Goal: Task Accomplishment & Management: Manage account settings

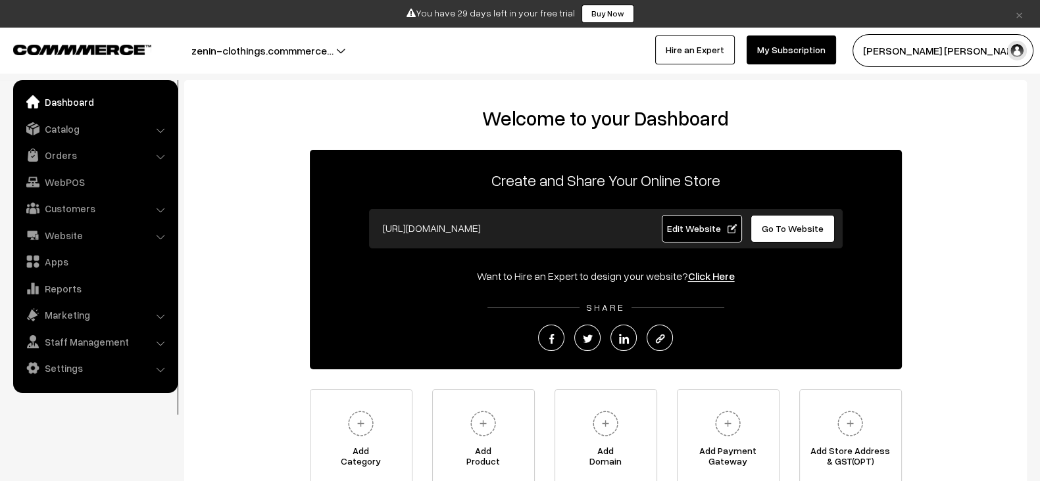
click at [492, 224] on input "[URL][DOMAIN_NAME]" at bounding box center [506, 228] width 260 height 26
click at [492, 224] on input "https://zenin-clothings.commmerce.com" at bounding box center [506, 228] width 260 height 26
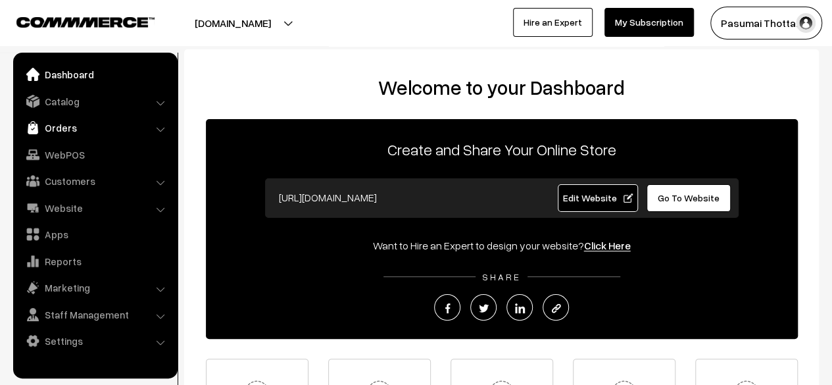
click at [107, 122] on link "Orders" at bounding box center [94, 128] width 157 height 24
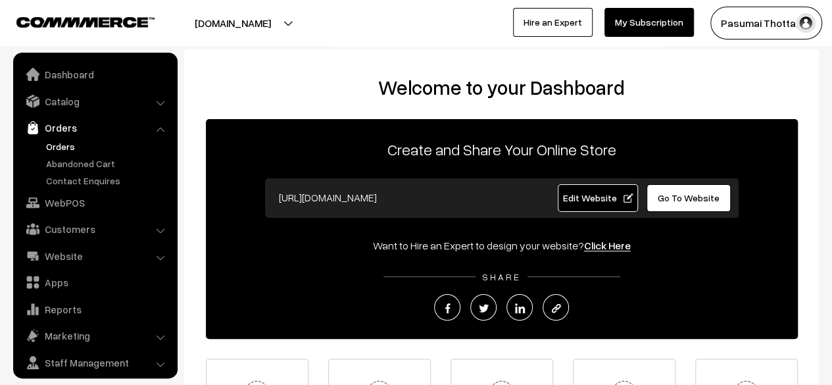
click at [66, 146] on link "Orders" at bounding box center [108, 146] width 130 height 14
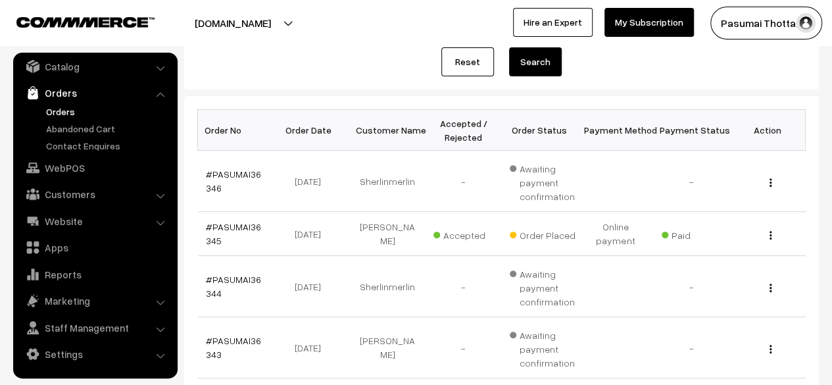
scroll to position [159, 0]
drag, startPoint x: 239, startPoint y: 184, endPoint x: 262, endPoint y: 184, distance: 23.0
click at [262, 184] on td "#PASUMAI36346" at bounding box center [236, 180] width 76 height 61
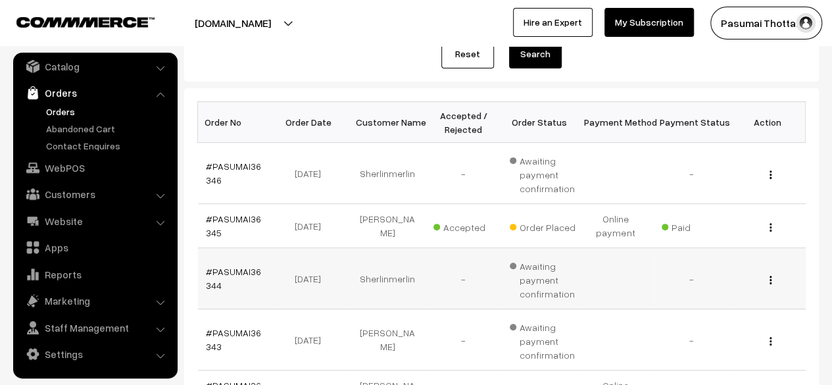
scroll to position [167, 0]
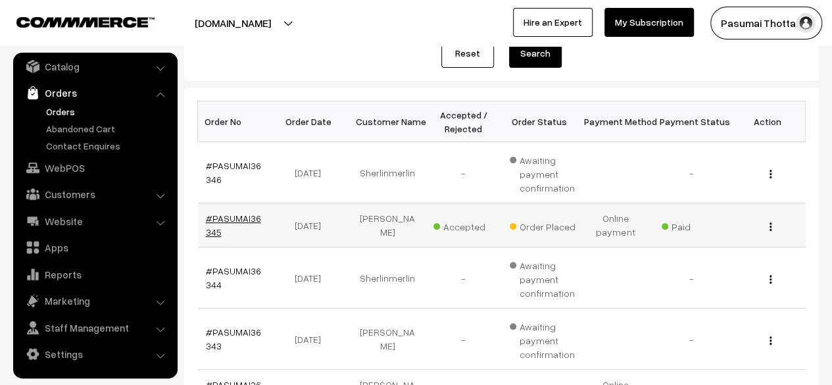
click at [247, 222] on td "#PASUMAI36345" at bounding box center [236, 225] width 76 height 44
copy link "36345"
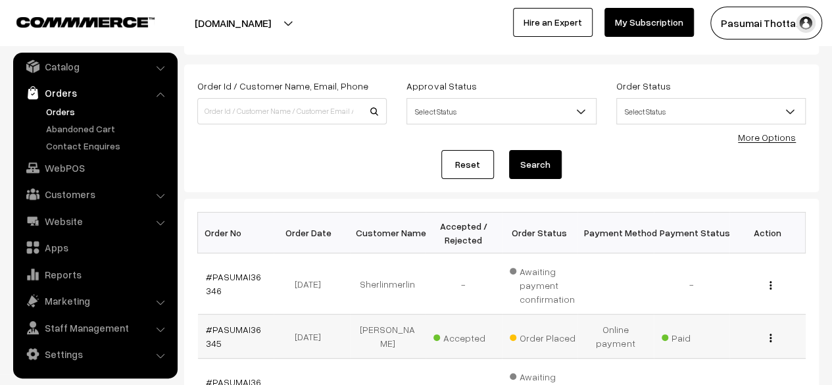
scroll to position [37, 0]
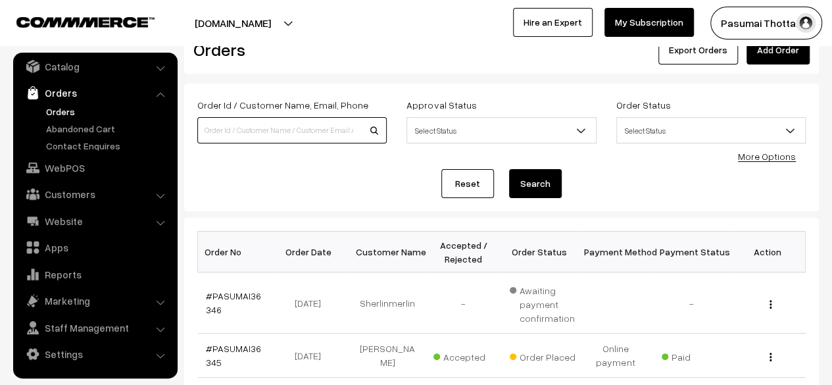
click at [276, 124] on input at bounding box center [291, 130] width 189 height 26
paste input "36345"
type input "36345"
click at [509, 169] on button "Search" at bounding box center [535, 183] width 53 height 29
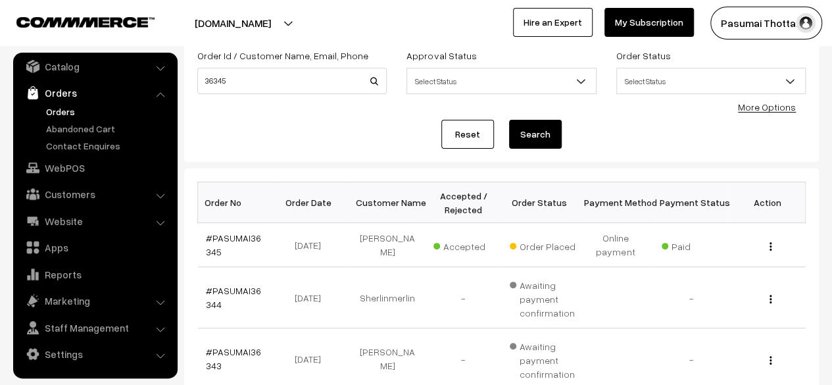
scroll to position [86, 0]
click at [274, 83] on input "36345" at bounding box center [291, 81] width 189 height 26
type input "3634"
click at [274, 83] on input "3634" at bounding box center [291, 81] width 189 height 26
click at [509, 120] on button "Search" at bounding box center [535, 134] width 53 height 29
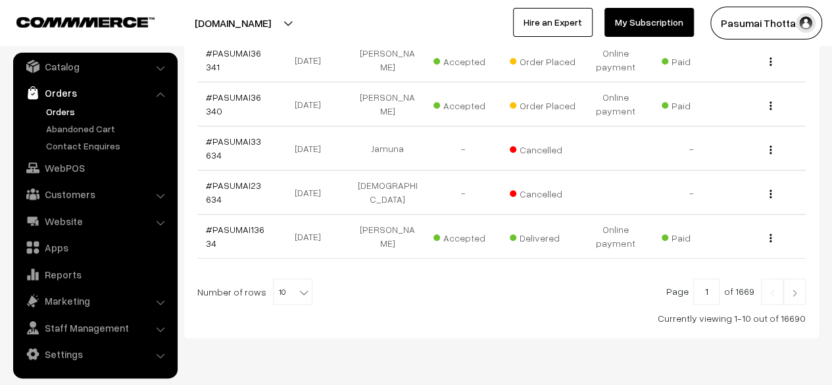
scroll to position [543, 0]
click at [288, 289] on span "10" at bounding box center [293, 291] width 38 height 26
select select "100"
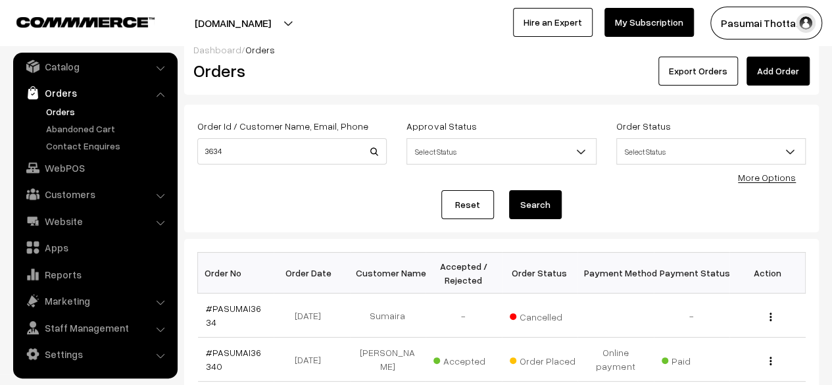
scroll to position [13, 0]
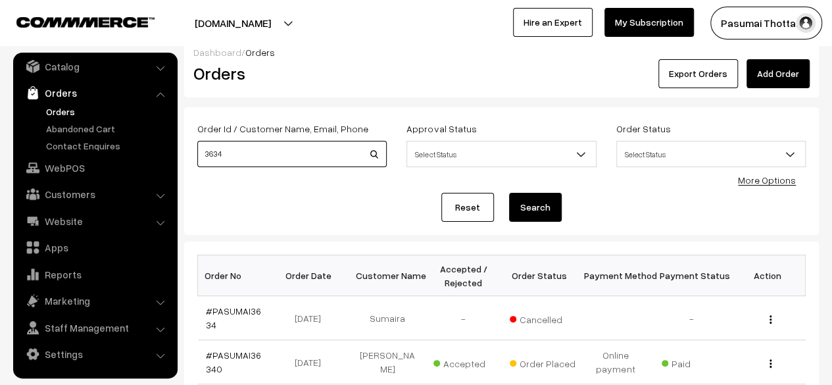
click at [295, 151] on input "3634" at bounding box center [291, 154] width 189 height 26
click at [509, 193] on button "Search" at bounding box center [535, 207] width 53 height 29
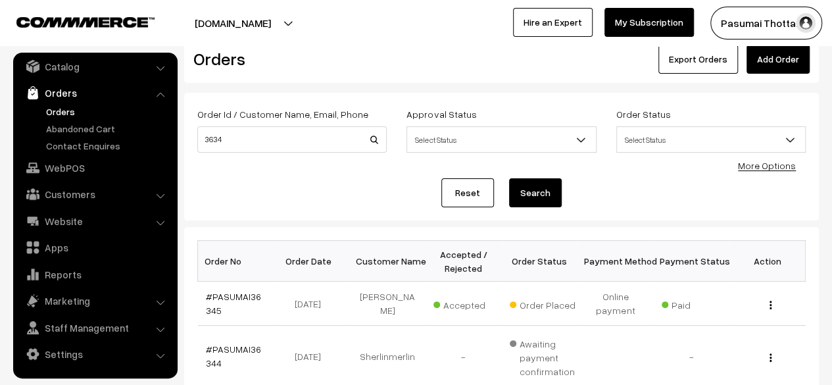
scroll to position [30, 0]
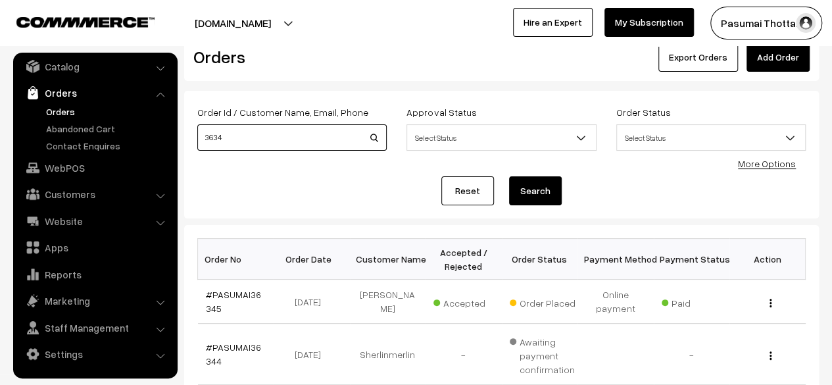
click at [294, 131] on input "3634" at bounding box center [291, 137] width 189 height 26
click at [509, 176] on button "Search" at bounding box center [535, 190] width 53 height 29
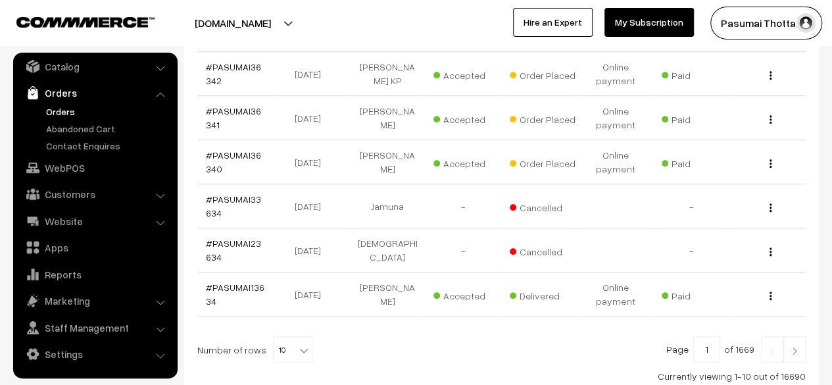
scroll to position [485, 0]
click at [299, 348] on b at bounding box center [303, 349] width 13 height 13
select select "50"
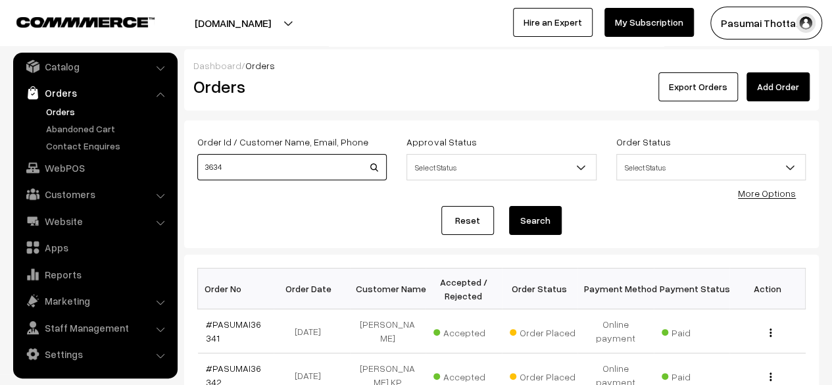
click at [337, 169] on input "3634" at bounding box center [291, 167] width 189 height 26
paste input "#PASUMAI3620"
type input "#PASUMAI3620"
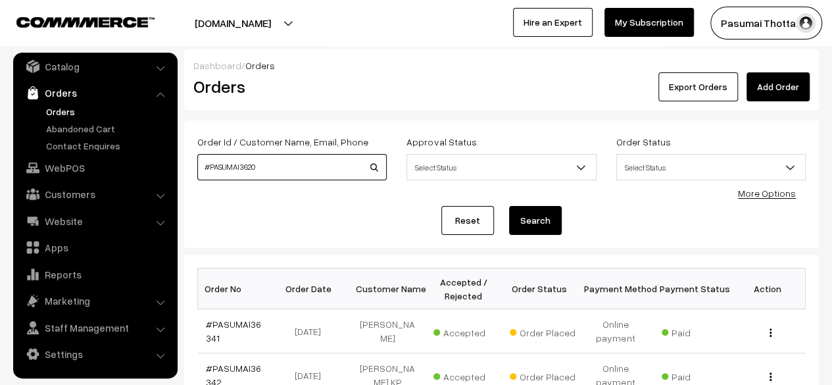
click at [509, 206] on button "Search" at bounding box center [535, 220] width 53 height 29
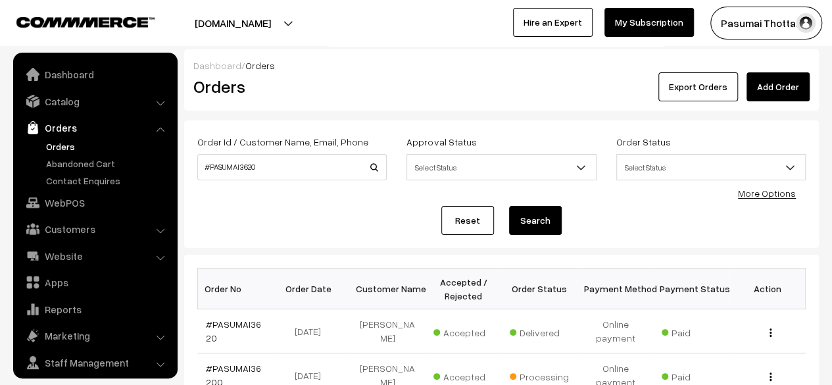
scroll to position [35, 0]
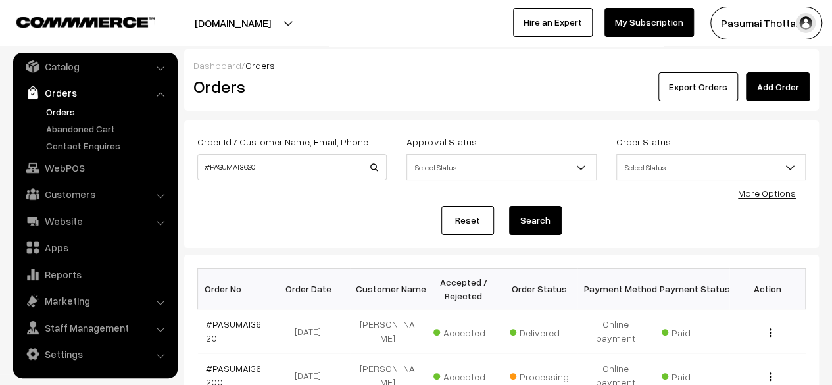
click at [629, 239] on div "Order Id / Customer Name, Email, Phone #PASUMAI3620 Approval Status Select Stat…" at bounding box center [501, 184] width 635 height 128
click at [389, 237] on div "Order Id / Customer Name, Email, Phone #PASUMAI3620 Approval Status Select Stat…" at bounding box center [501, 184] width 635 height 128
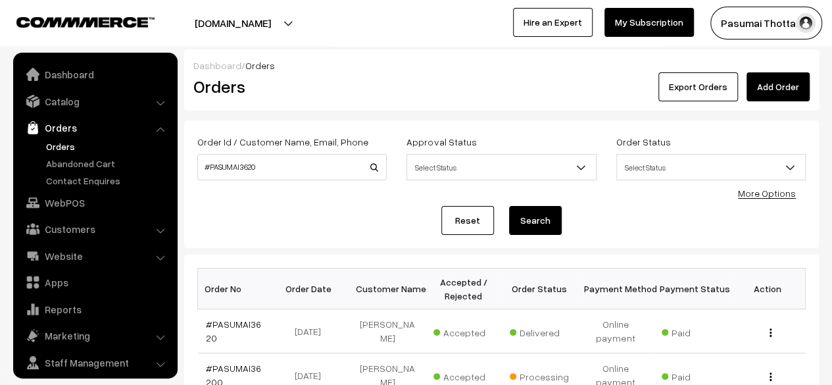
click at [307, 169] on input "#PASUMAI3620" at bounding box center [291, 167] width 189 height 26
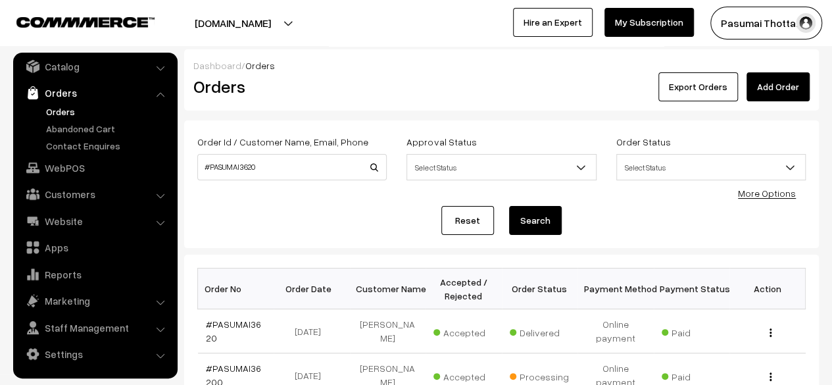
drag, startPoint x: 0, startPoint y: 0, endPoint x: 307, endPoint y: 169, distance: 350.0
click at [307, 169] on input "#PASUMAI3620" at bounding box center [291, 167] width 189 height 26
click at [509, 206] on button "Search" at bounding box center [535, 220] width 53 height 29
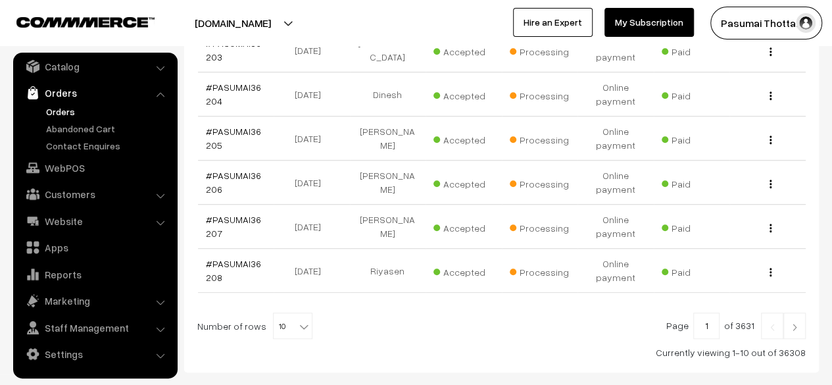
scroll to position [471, 0]
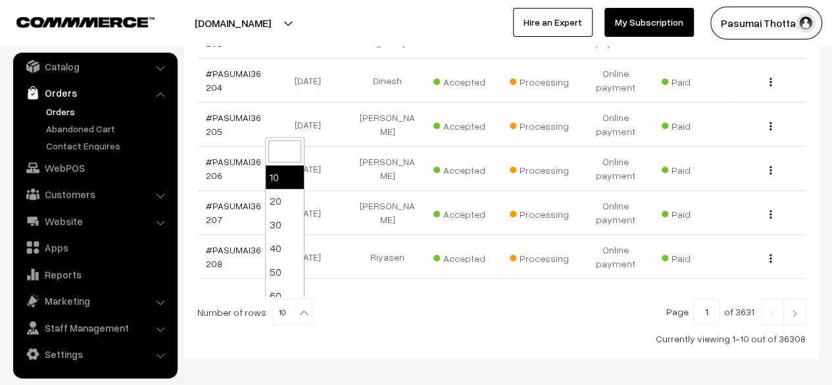
click at [297, 306] on b at bounding box center [303, 312] width 13 height 13
select select "100"
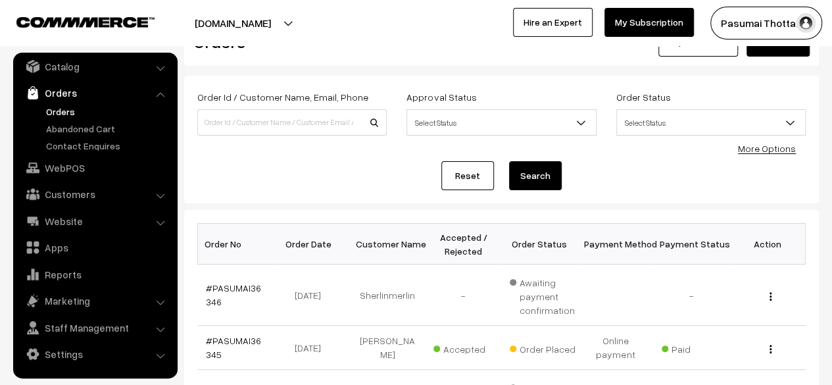
scroll to position [46, 0]
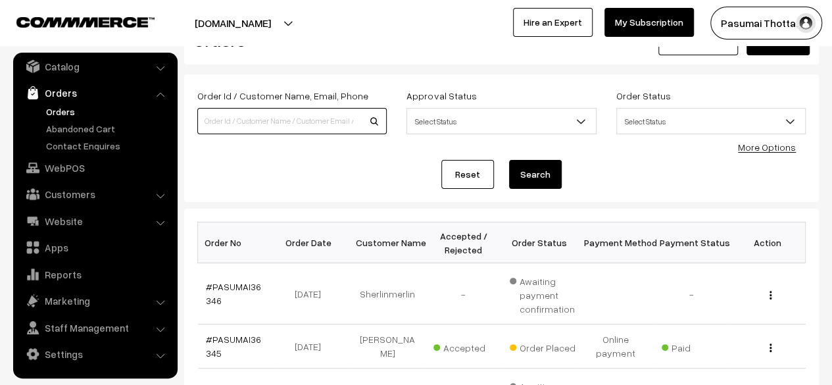
click at [287, 128] on input at bounding box center [291, 121] width 189 height 26
paste input "#PASUMAI3620"
type input "#PASUMAI3620"
click at [509, 160] on button "Search" at bounding box center [535, 174] width 53 height 29
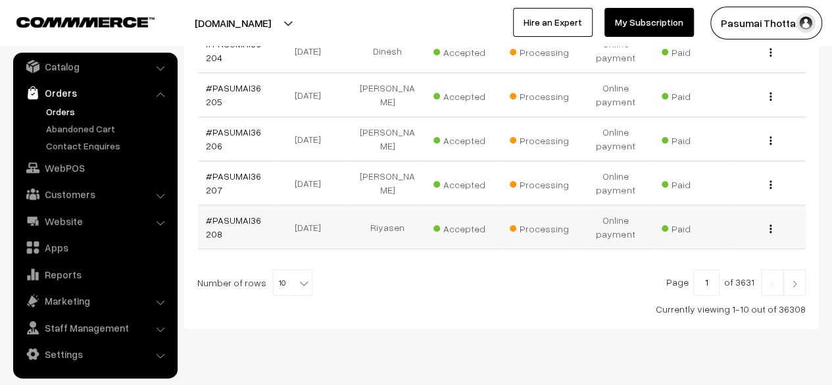
scroll to position [501, 0]
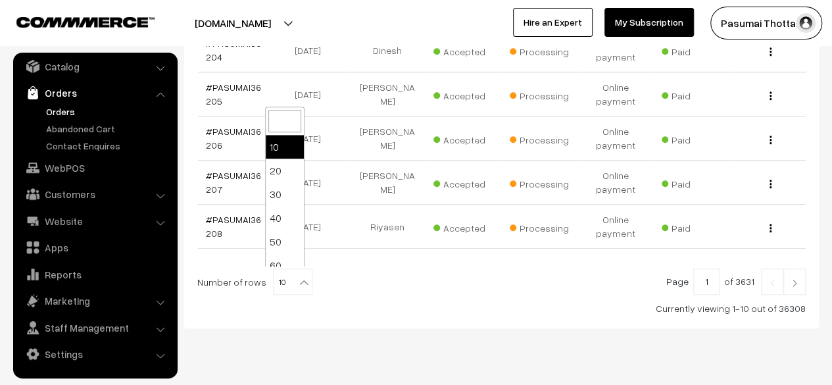
click at [297, 281] on b at bounding box center [303, 282] width 13 height 13
select select "100"
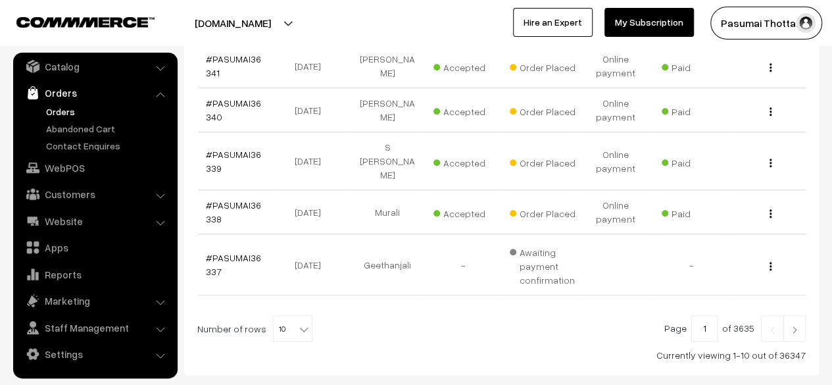
scroll to position [595, 0]
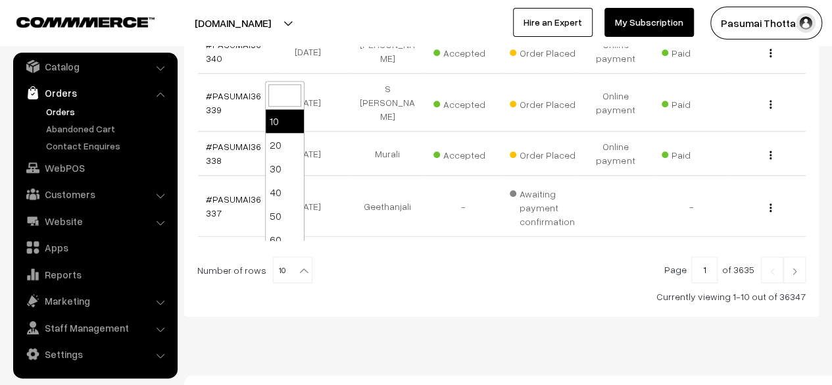
click at [284, 257] on span "10" at bounding box center [293, 270] width 38 height 26
select select "100"
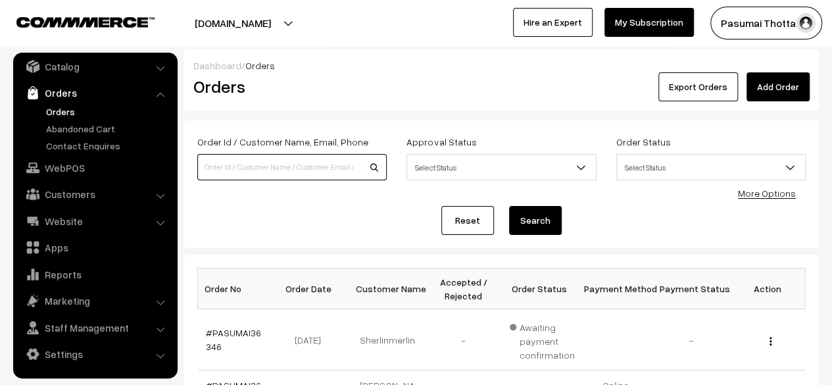
click at [335, 157] on input at bounding box center [291, 167] width 189 height 26
paste input "#PASUMAI3620"
type input "#PASUMAI3620"
click at [509, 206] on button "Search" at bounding box center [535, 220] width 53 height 29
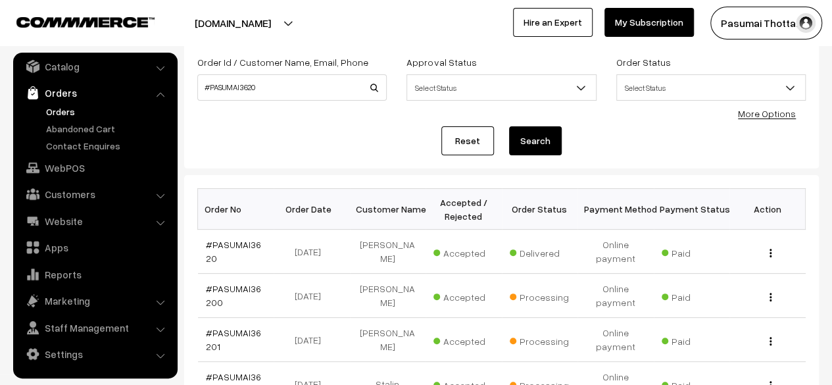
scroll to position [54, 0]
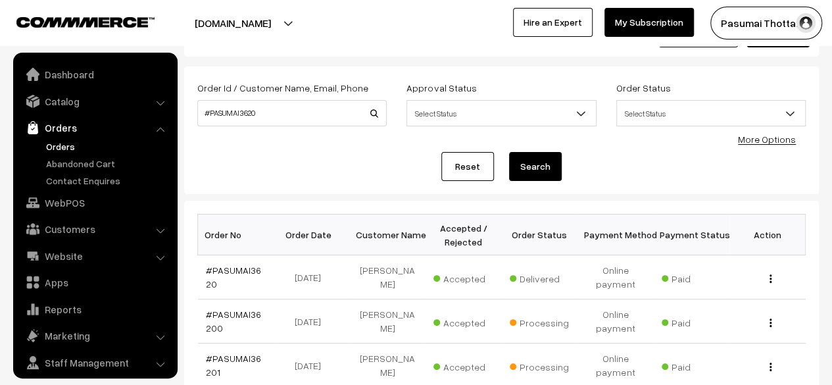
scroll to position [35, 0]
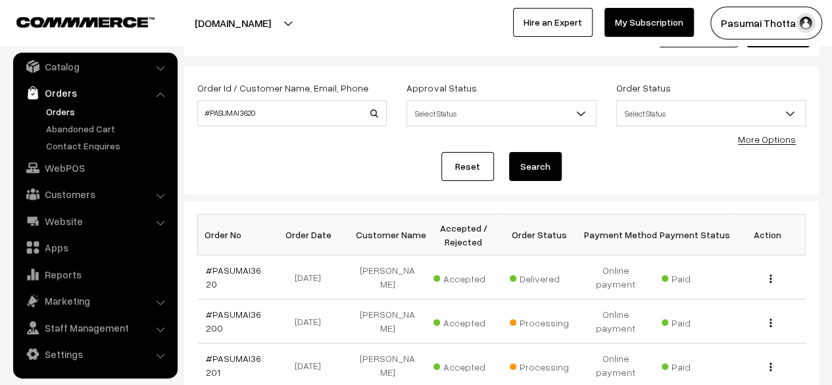
click at [385, 168] on div "Reset Search" at bounding box center [501, 166] width 608 height 29
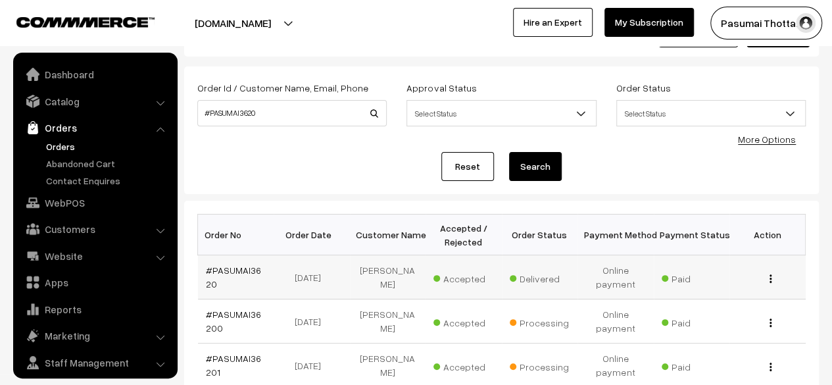
scroll to position [35, 0]
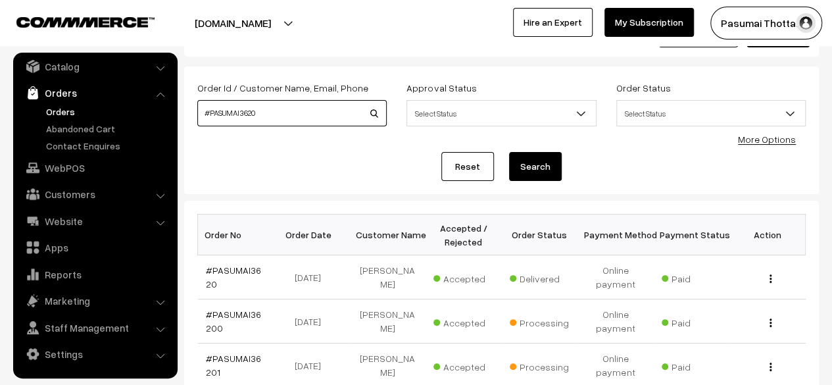
click at [272, 111] on input "#PASUMAI3620" at bounding box center [291, 113] width 189 height 26
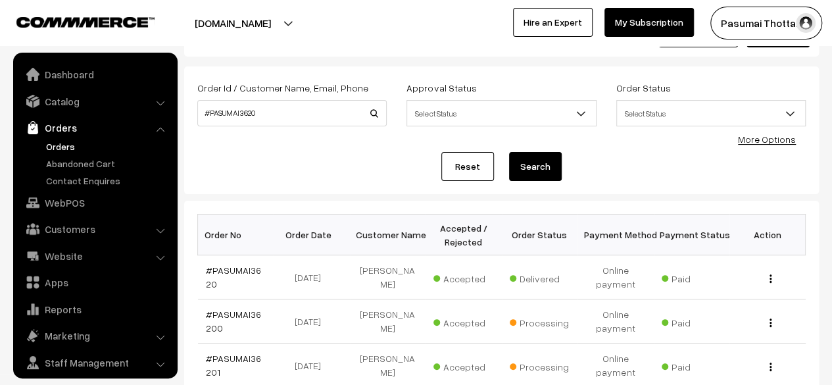
scroll to position [35, 0]
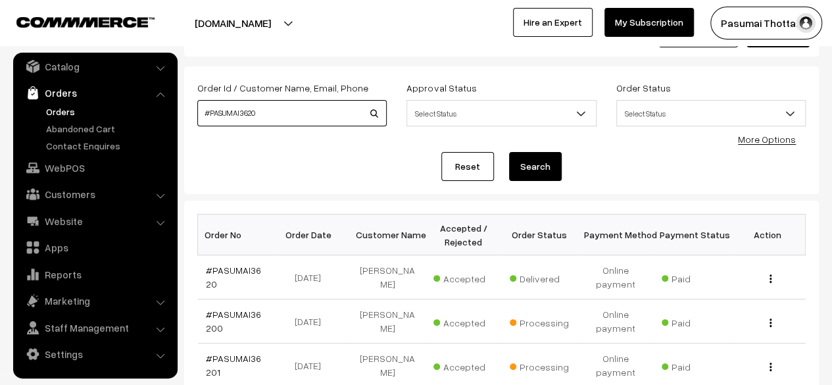
click at [272, 111] on input "#PASUMAI3620" at bounding box center [291, 113] width 189 height 26
click at [509, 152] on button "Search" at bounding box center [535, 166] width 53 height 29
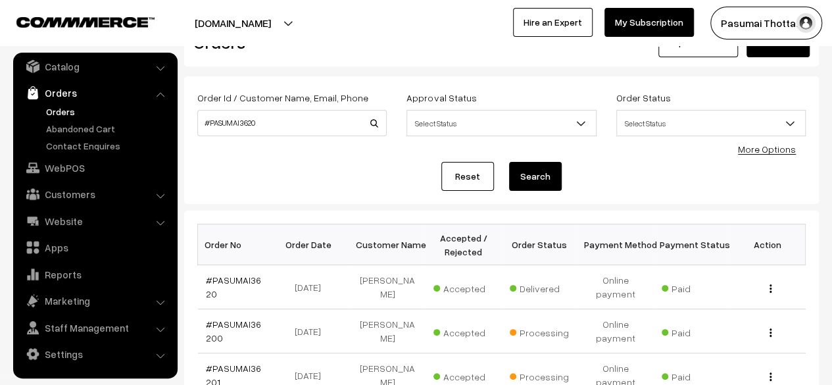
scroll to position [45, 0]
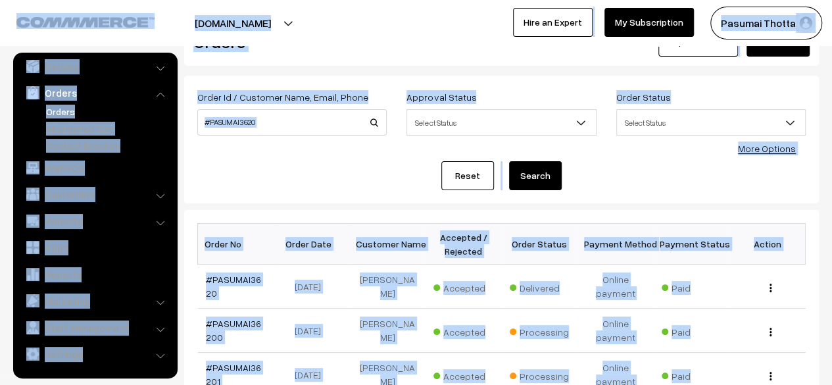
click at [324, 182] on div "Reset Search" at bounding box center [501, 175] width 608 height 29
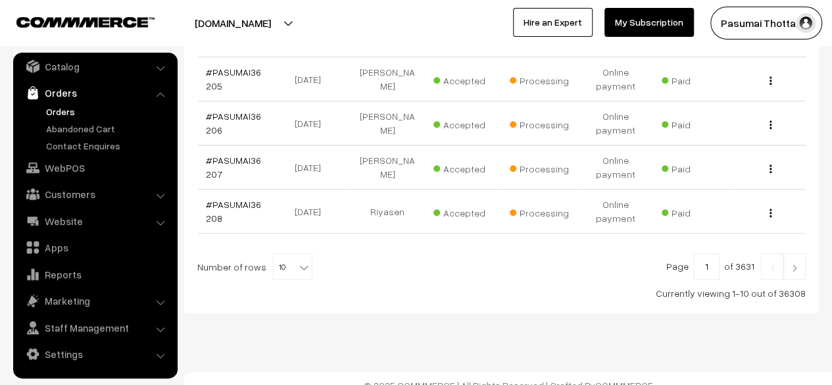
scroll to position [527, 0]
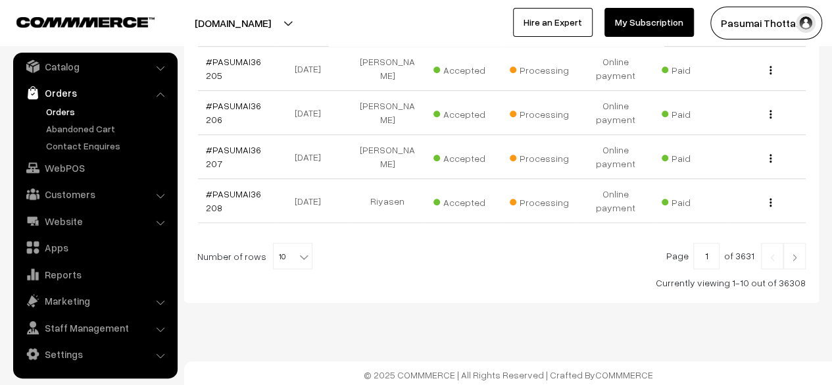
click at [804, 254] on link at bounding box center [794, 256] width 22 height 26
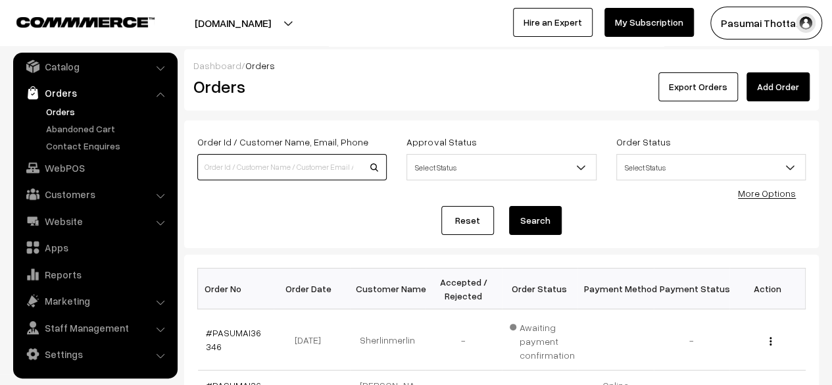
click at [294, 165] on input at bounding box center [291, 167] width 189 height 26
paste input "#PASUMAI3620"
type input "#PASUMAI3620"
click at [509, 206] on button "Search" at bounding box center [535, 220] width 53 height 29
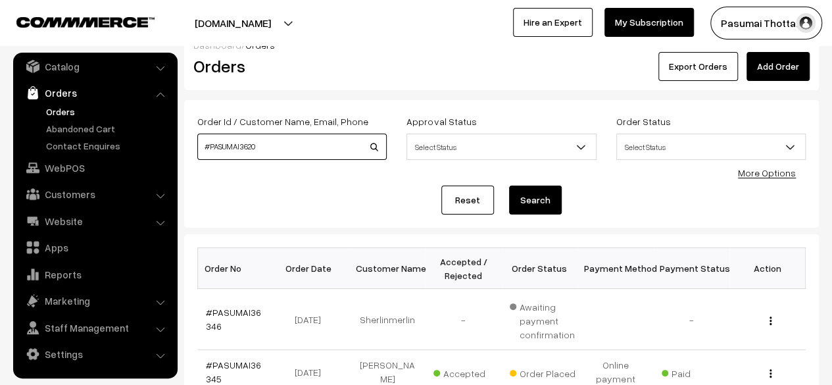
scroll to position [27, 0]
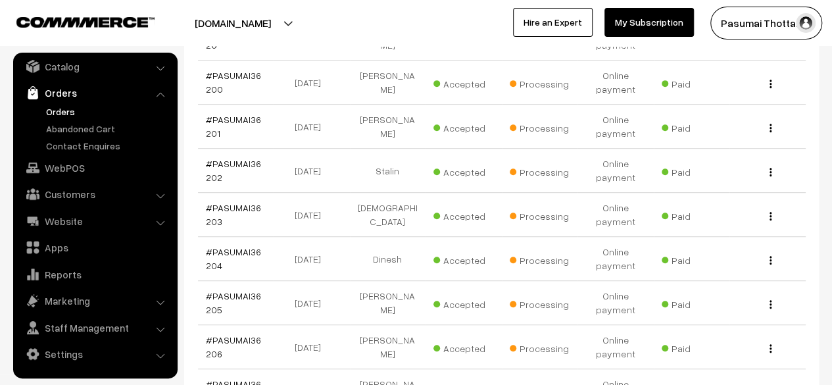
scroll to position [195, 0]
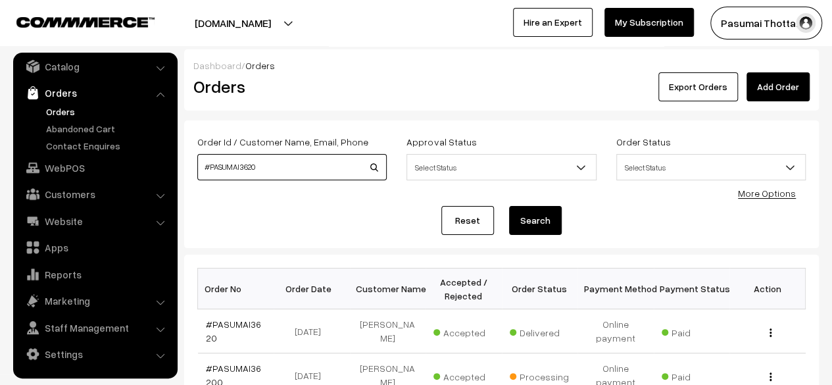
click at [305, 168] on input "#PASUMAI3620" at bounding box center [291, 167] width 189 height 26
click at [509, 206] on button "Search" at bounding box center [535, 220] width 53 height 29
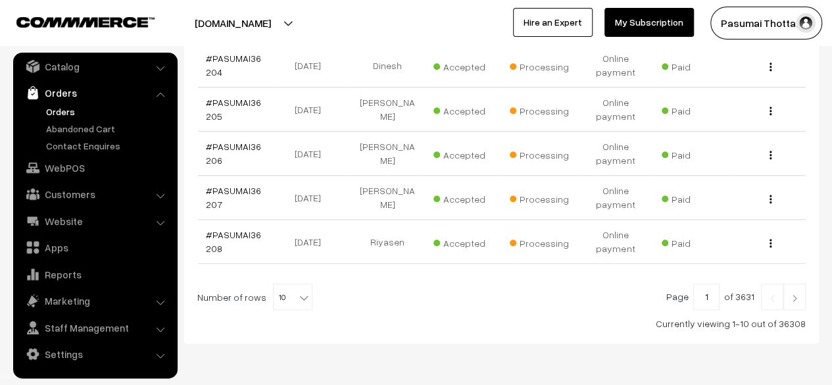
scroll to position [527, 0]
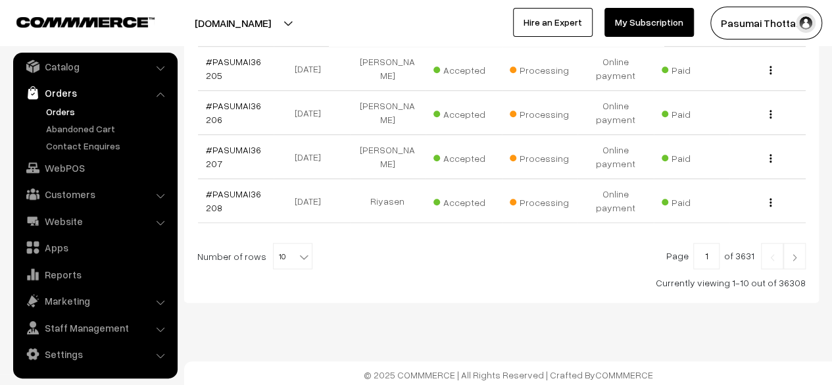
click at [798, 253] on img at bounding box center [795, 257] width 12 height 8
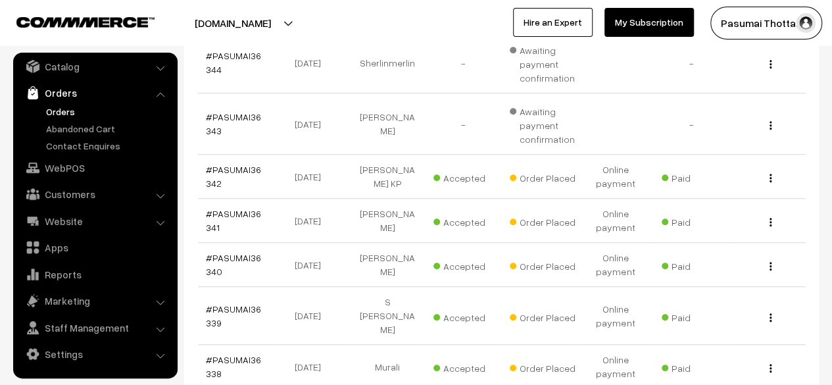
scroll to position [595, 0]
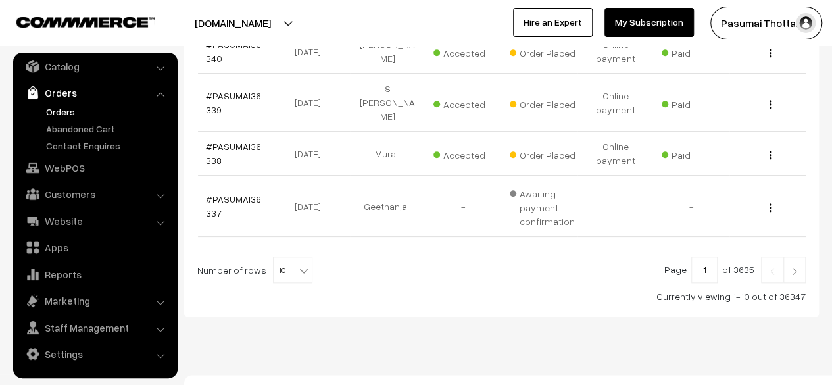
click at [789, 267] on img at bounding box center [795, 271] width 12 height 8
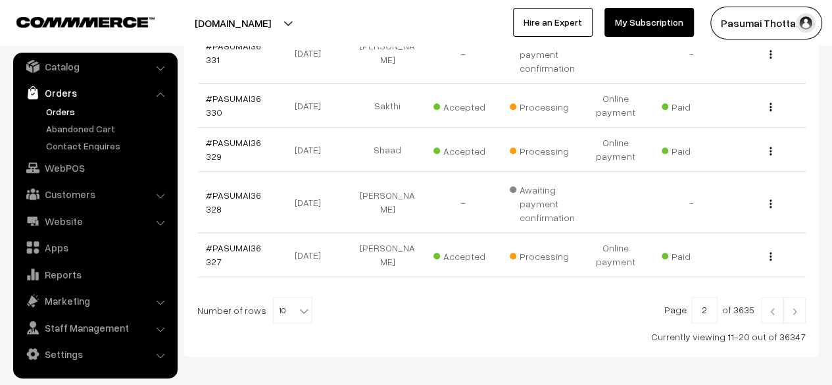
scroll to position [561, 0]
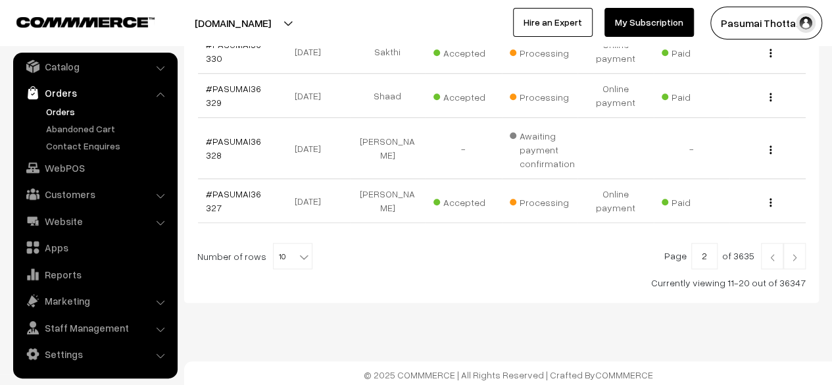
click at [797, 257] on img at bounding box center [795, 257] width 12 height 8
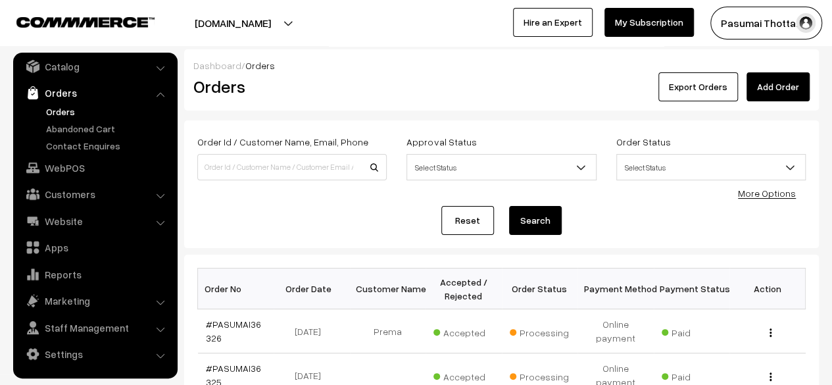
click at [494, 214] on div "Reset Search" at bounding box center [501, 220] width 608 height 29
click at [478, 218] on link "Reset" at bounding box center [467, 220] width 53 height 29
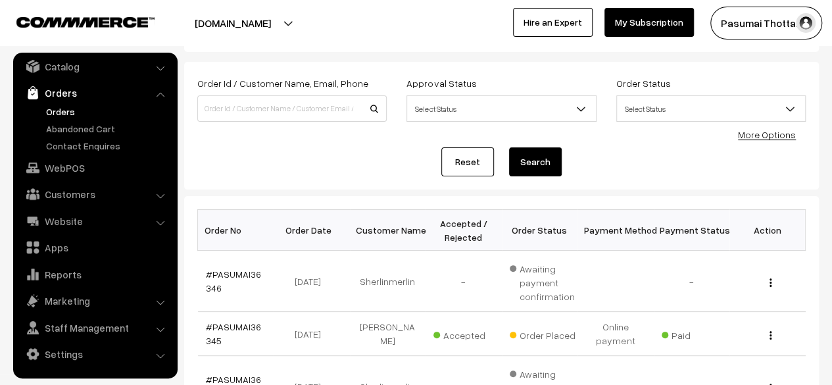
scroll to position [61, 0]
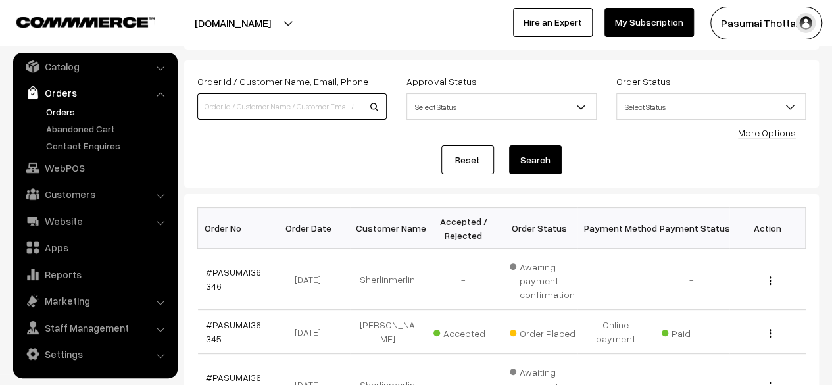
click at [284, 107] on input at bounding box center [291, 106] width 189 height 26
paste input "#PASUMAI3620"
type input "#PASUMAI3620"
click at [509, 145] on button "Search" at bounding box center [535, 159] width 53 height 29
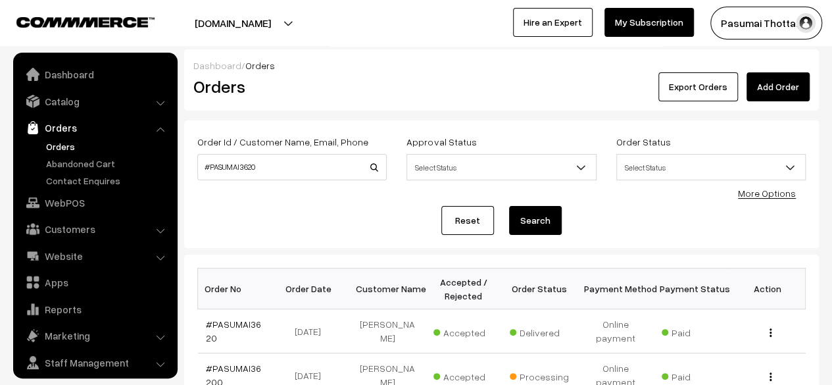
scroll to position [35, 0]
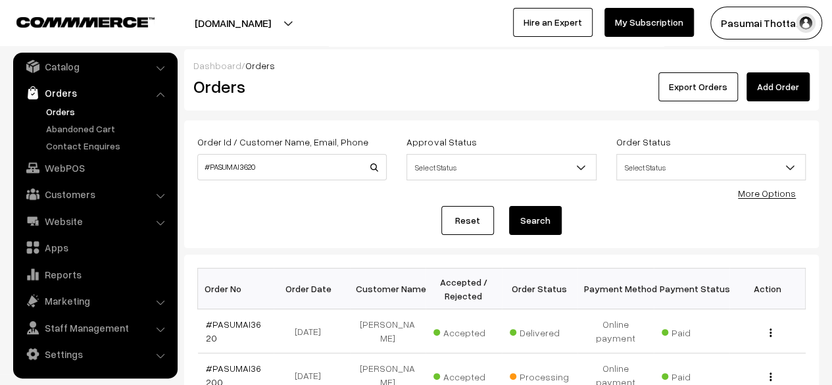
click at [513, 219] on button "Search" at bounding box center [535, 220] width 53 height 29
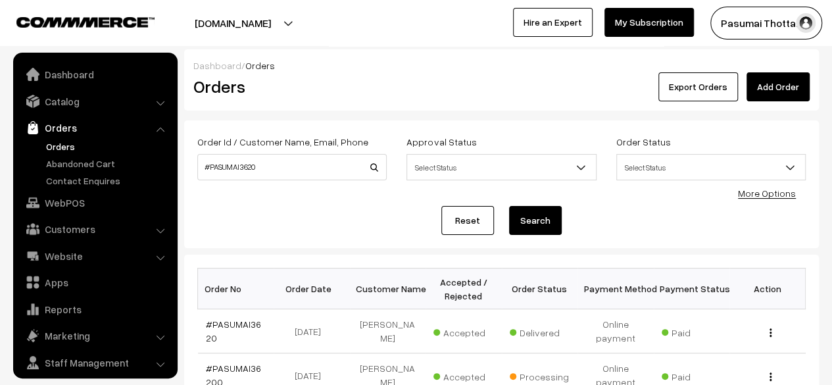
scroll to position [35, 0]
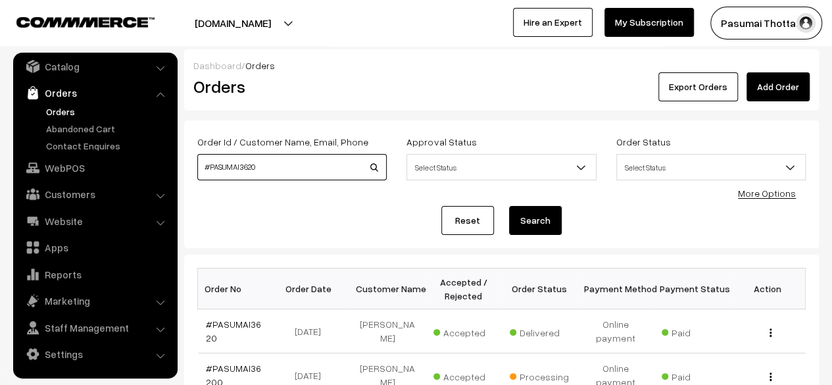
click at [301, 179] on input "#PASUMAI3620" at bounding box center [291, 167] width 189 height 26
click at [509, 206] on button "Search" at bounding box center [535, 220] width 53 height 29
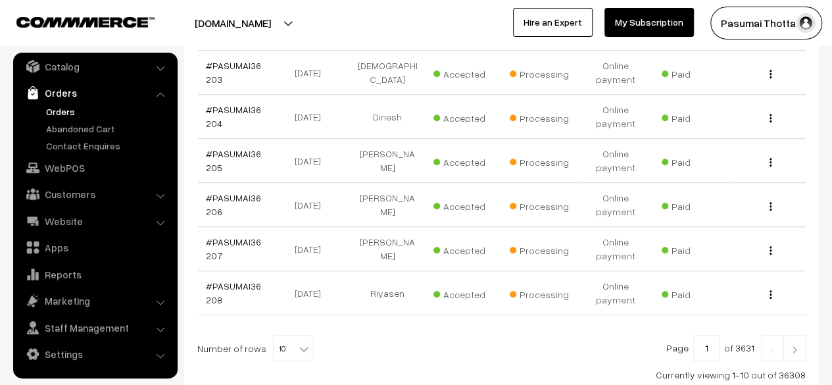
scroll to position [527, 0]
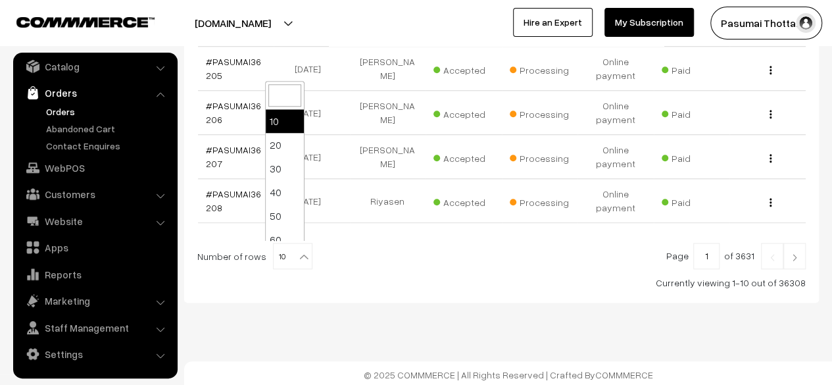
click at [287, 260] on span "10" at bounding box center [293, 256] width 38 height 26
select select "90"
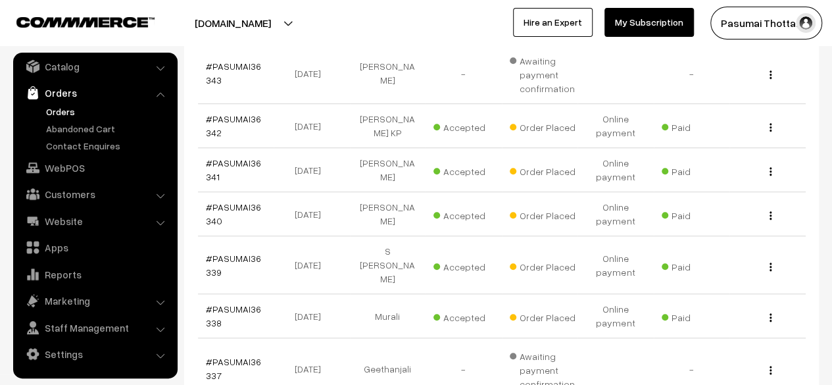
scroll to position [595, 0]
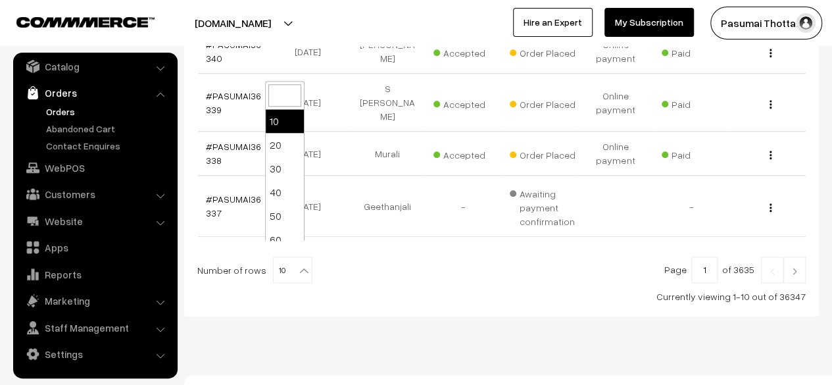
click at [297, 264] on b at bounding box center [303, 270] width 13 height 13
select select "100"
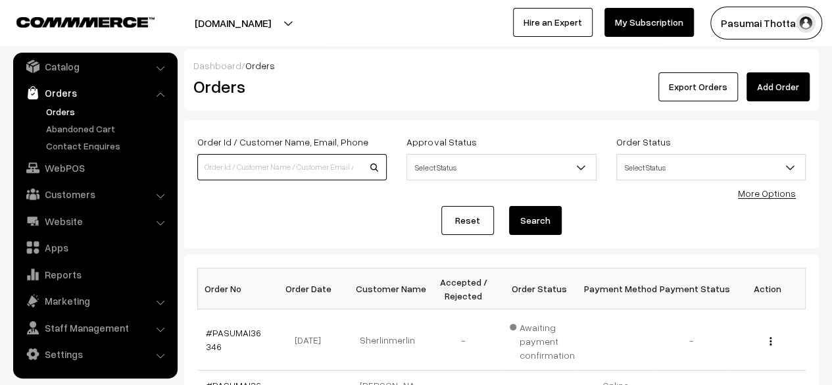
click at [291, 157] on input at bounding box center [291, 167] width 189 height 26
paste input "#PASUMAI3620"
type input "#PASUMAI3620"
click at [509, 206] on button "Search" at bounding box center [535, 220] width 53 height 29
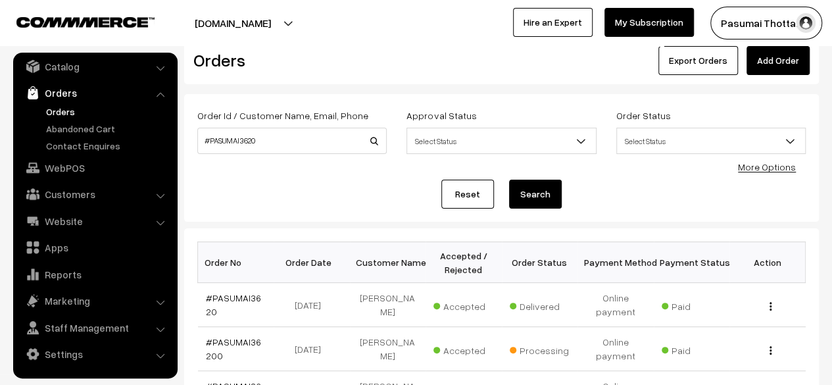
scroll to position [25, 0]
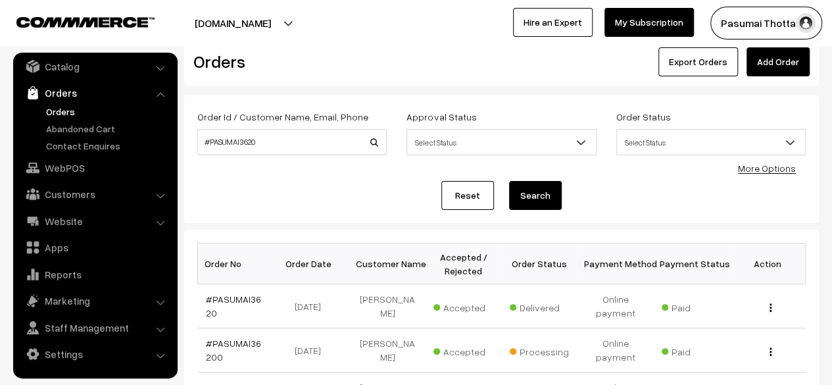
click at [259, 168] on div "Order Id / Customer Name, Email, Phone #PASUMAI3620 Approval Status Select Stat…" at bounding box center [501, 159] width 608 height 101
click at [260, 146] on input "#PASUMAI3620" at bounding box center [291, 142] width 189 height 26
drag, startPoint x: 264, startPoint y: 144, endPoint x: 239, endPoint y: 141, distance: 24.6
click at [239, 141] on input "#PASUMAI3620" at bounding box center [291, 142] width 189 height 26
click at [464, 190] on link "Reset" at bounding box center [467, 195] width 53 height 29
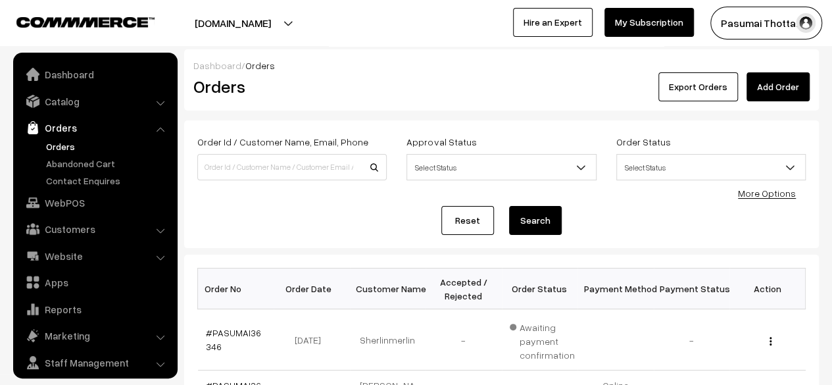
scroll to position [35, 0]
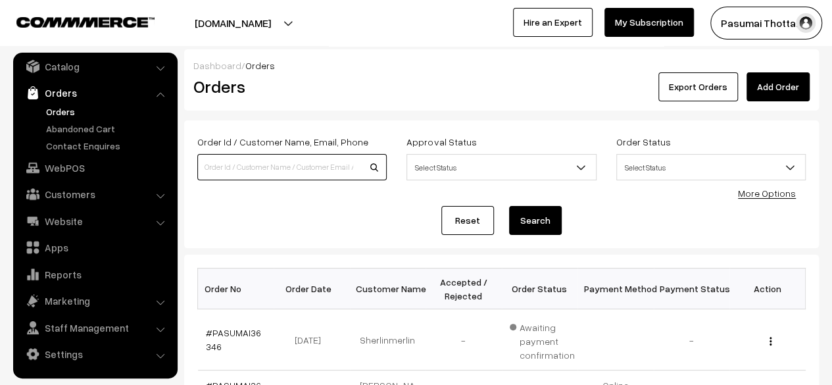
click at [289, 167] on input at bounding box center [291, 167] width 189 height 26
paste input "3620"
type input "3620"
click at [559, 218] on button "Search" at bounding box center [535, 220] width 53 height 29
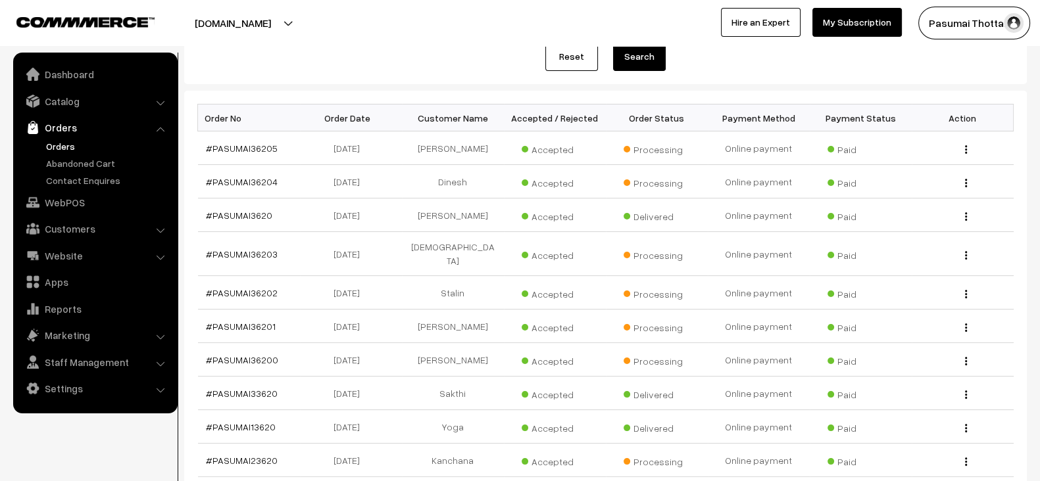
scroll to position [165, 0]
click at [278, 144] on td "#PASUMAI36205" at bounding box center [249, 147] width 102 height 34
copy tr "#PASUMAI36205"
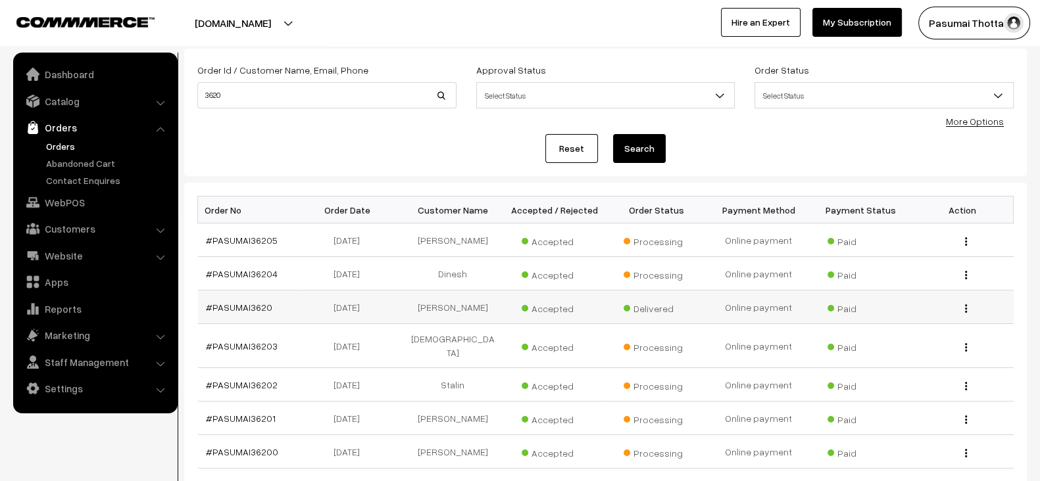
scroll to position [82, 0]
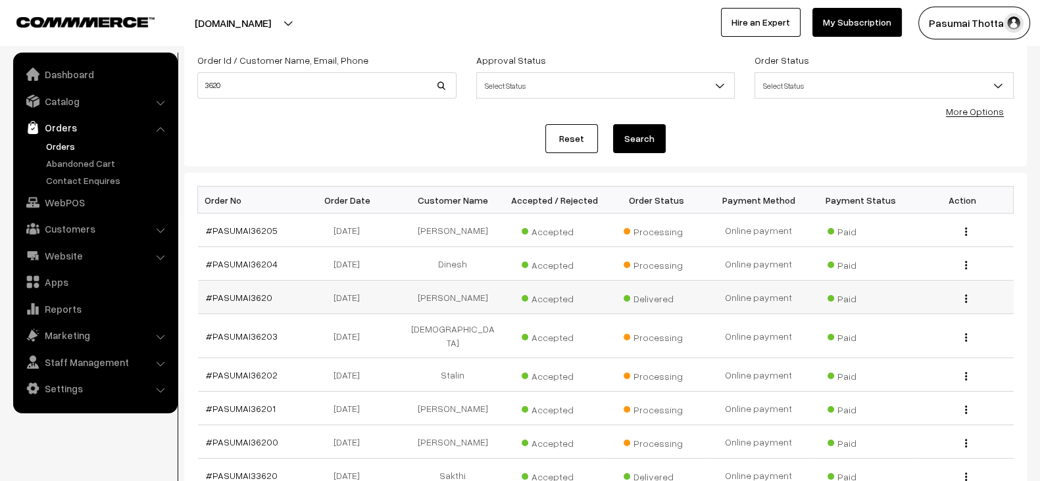
click at [280, 288] on td "#PASUMAI3620" at bounding box center [249, 298] width 102 height 34
copy tr "#PASUMAI3620"
drag, startPoint x: 281, startPoint y: 68, endPoint x: 278, endPoint y: 94, distance: 25.8
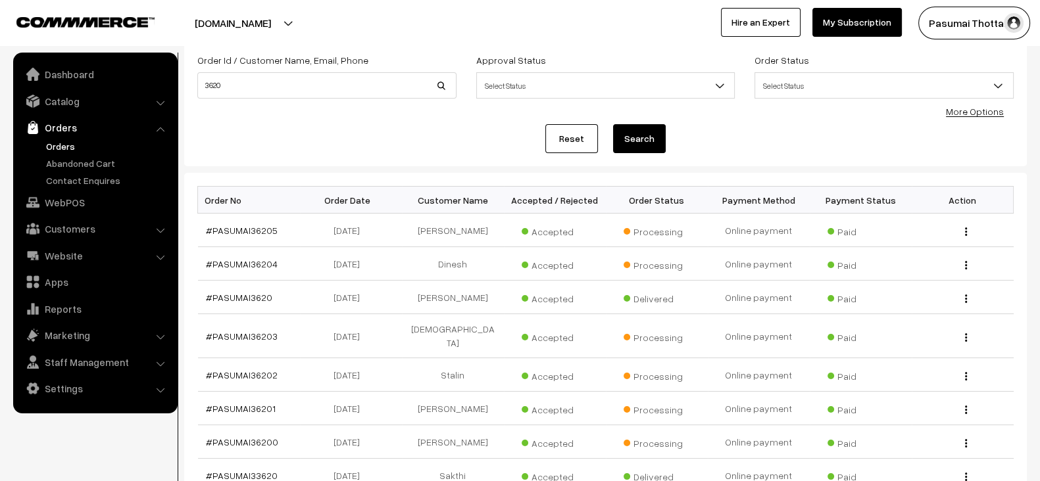
click at [278, 94] on div "Order Id / Customer Name, Email, Phone 3620" at bounding box center [326, 75] width 259 height 47
click at [278, 94] on input "3620" at bounding box center [326, 85] width 259 height 26
paste input "#PASUMAI3620"
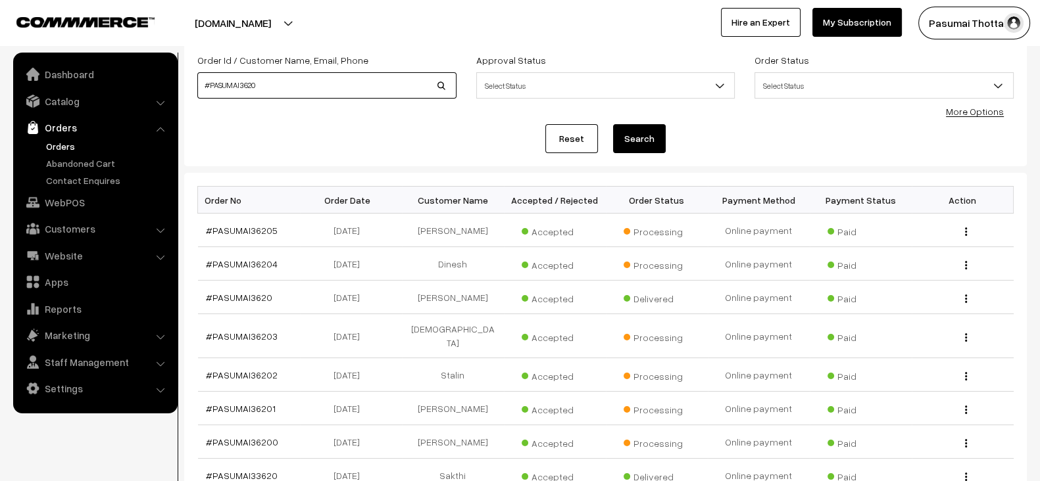
type input "#PASUMAI3620"
click at [613, 124] on button "Search" at bounding box center [639, 138] width 53 height 29
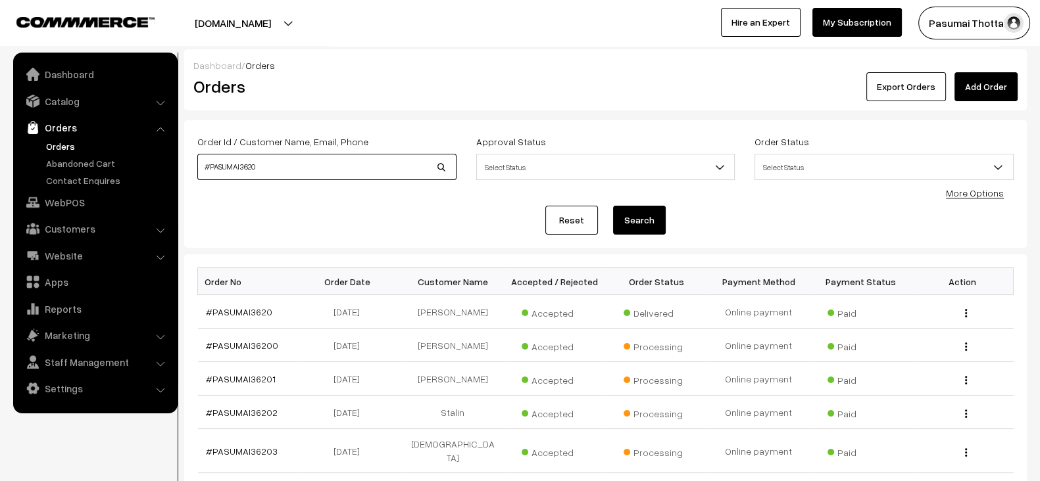
click at [285, 168] on input "#PASUMAI3620" at bounding box center [326, 167] width 259 height 26
type input "#PASUMAI3620"
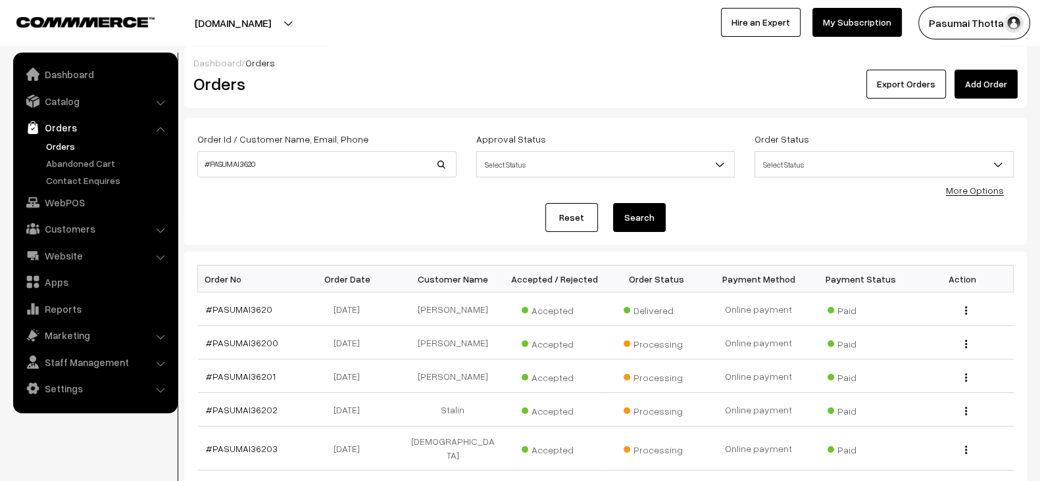
click at [345, 229] on div "Reset Search" at bounding box center [605, 217] width 816 height 29
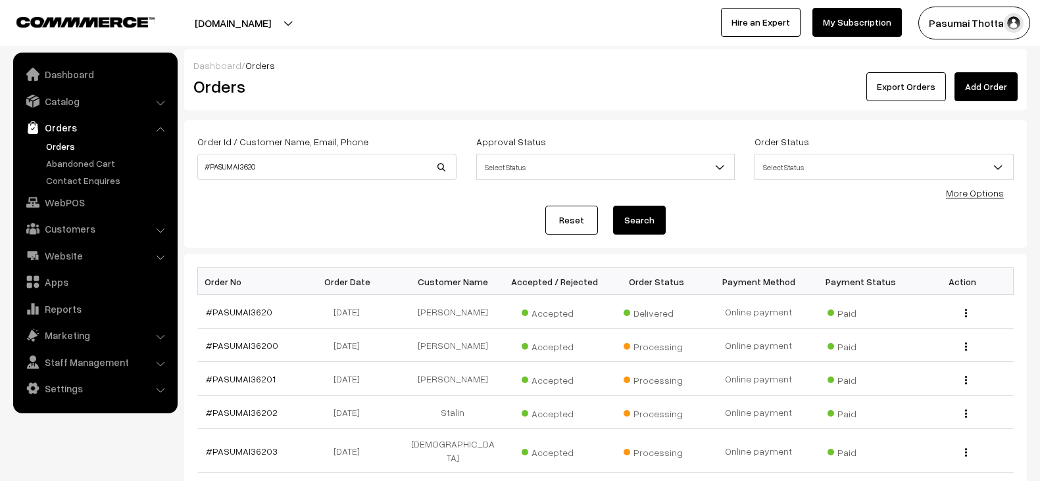
scroll to position [3, 0]
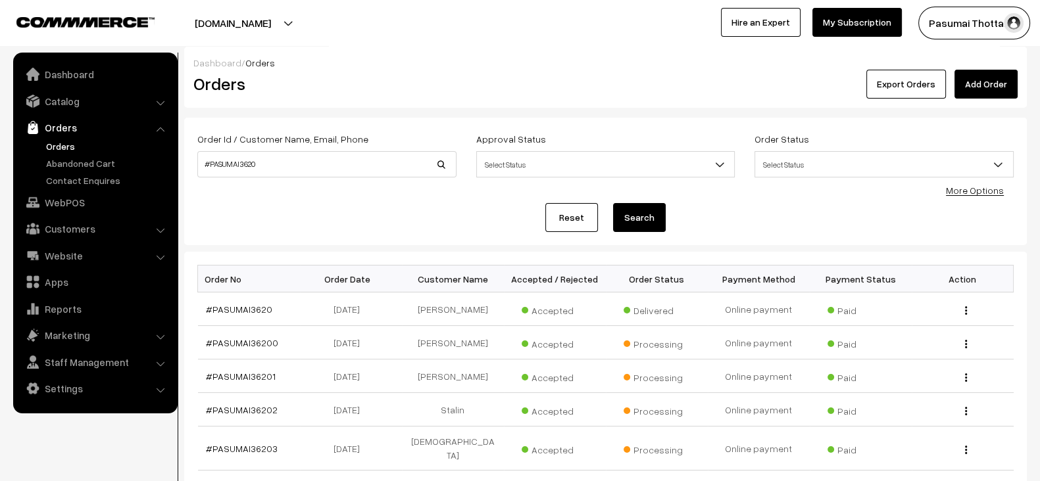
click at [566, 225] on link "Reset" at bounding box center [571, 217] width 53 height 29
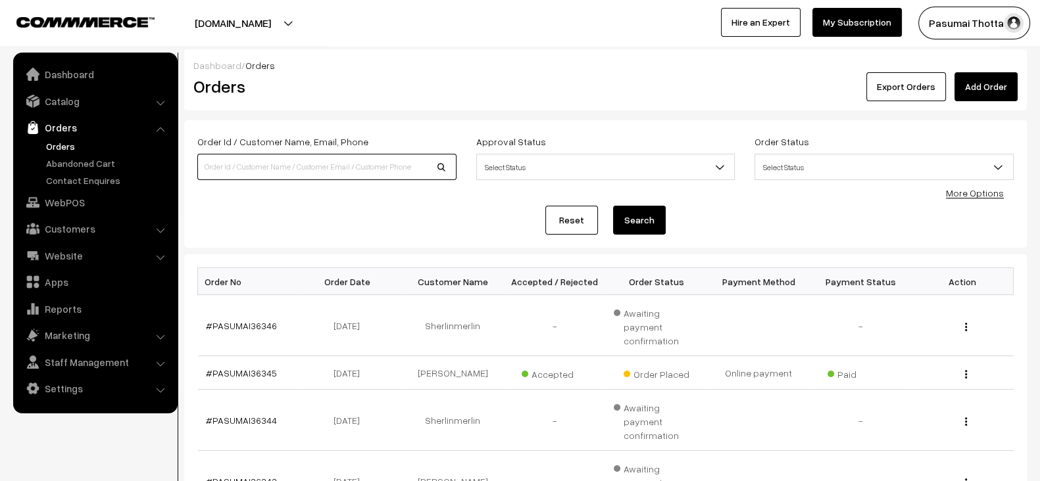
click at [393, 169] on input at bounding box center [326, 167] width 259 height 26
paste input "PASUMAI3620"
type input "PASUMAI3620"
click at [613, 206] on button "Search" at bounding box center [639, 220] width 53 height 29
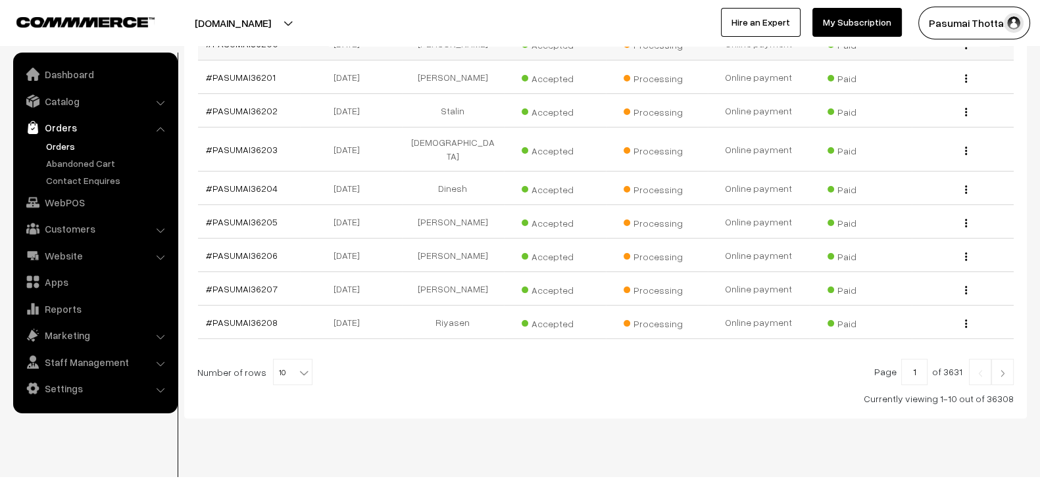
scroll to position [304, 0]
click at [286, 358] on span "10" at bounding box center [293, 371] width 38 height 26
select select "100"
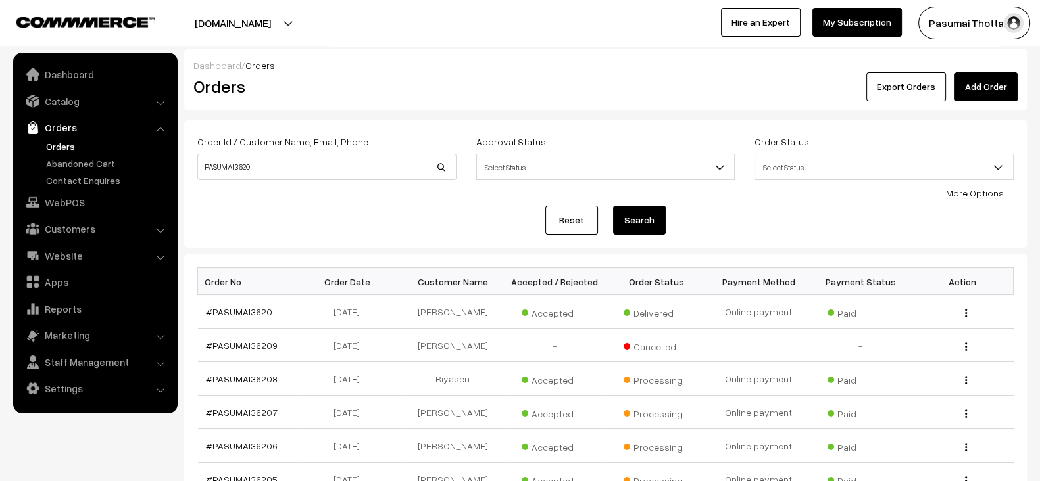
click at [410, 225] on div "Reset Search" at bounding box center [605, 220] width 816 height 29
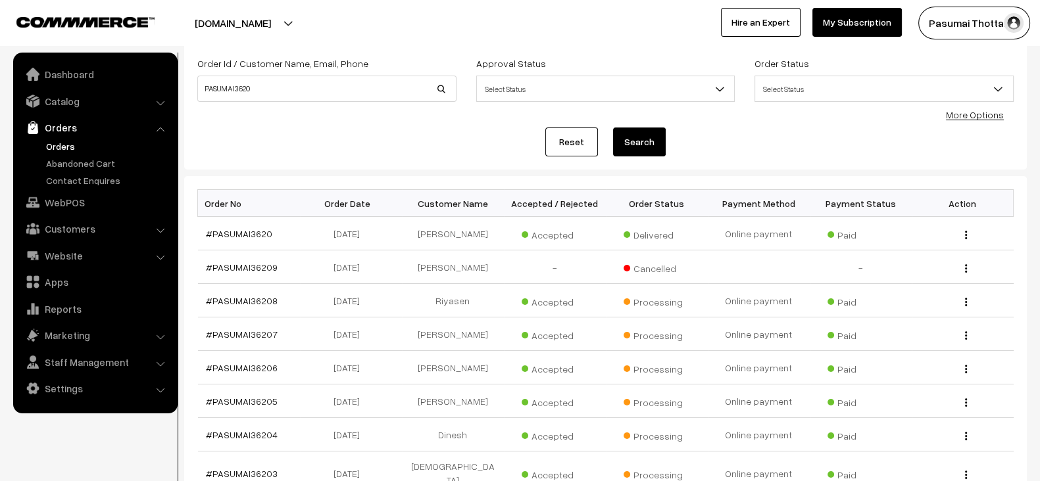
scroll to position [78, 0]
click at [586, 134] on link "Reset" at bounding box center [571, 142] width 53 height 29
